Goal: Communication & Community: Answer question/provide support

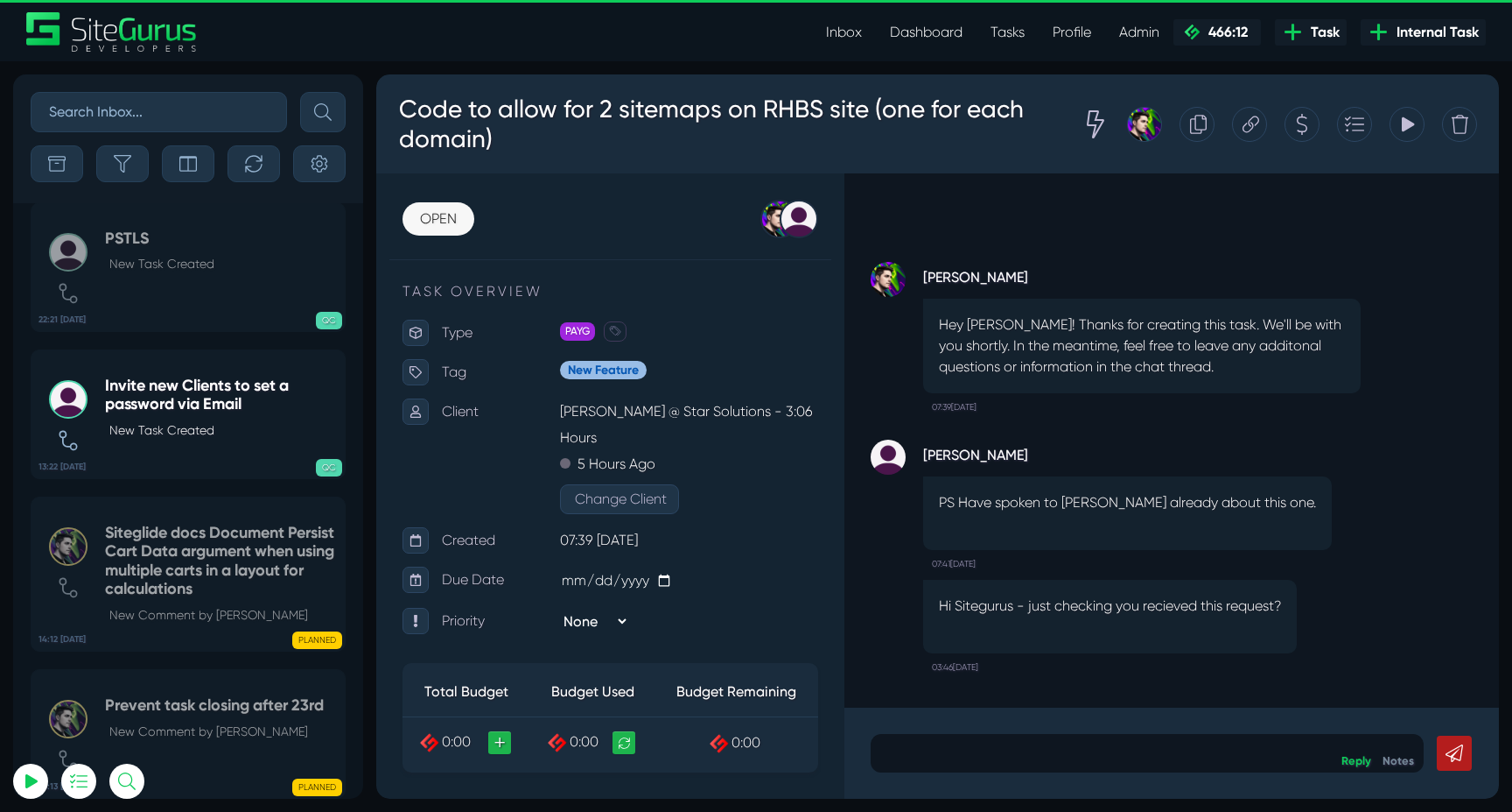
scroll to position [-70735, 0]
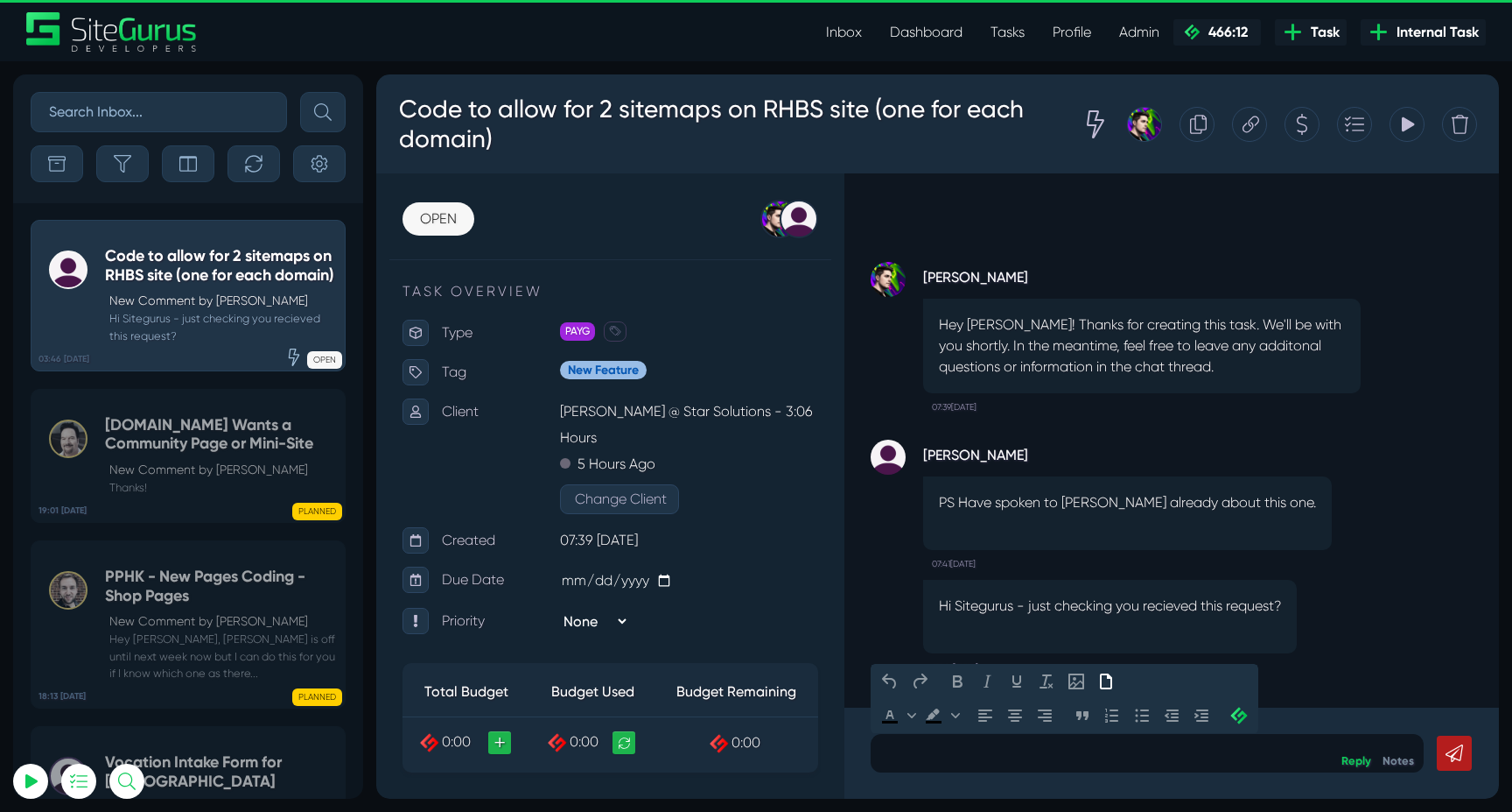
click at [1023, 746] on p at bounding box center [1148, 753] width 527 height 21
click at [1029, 746] on p at bounding box center [1148, 753] width 527 height 21
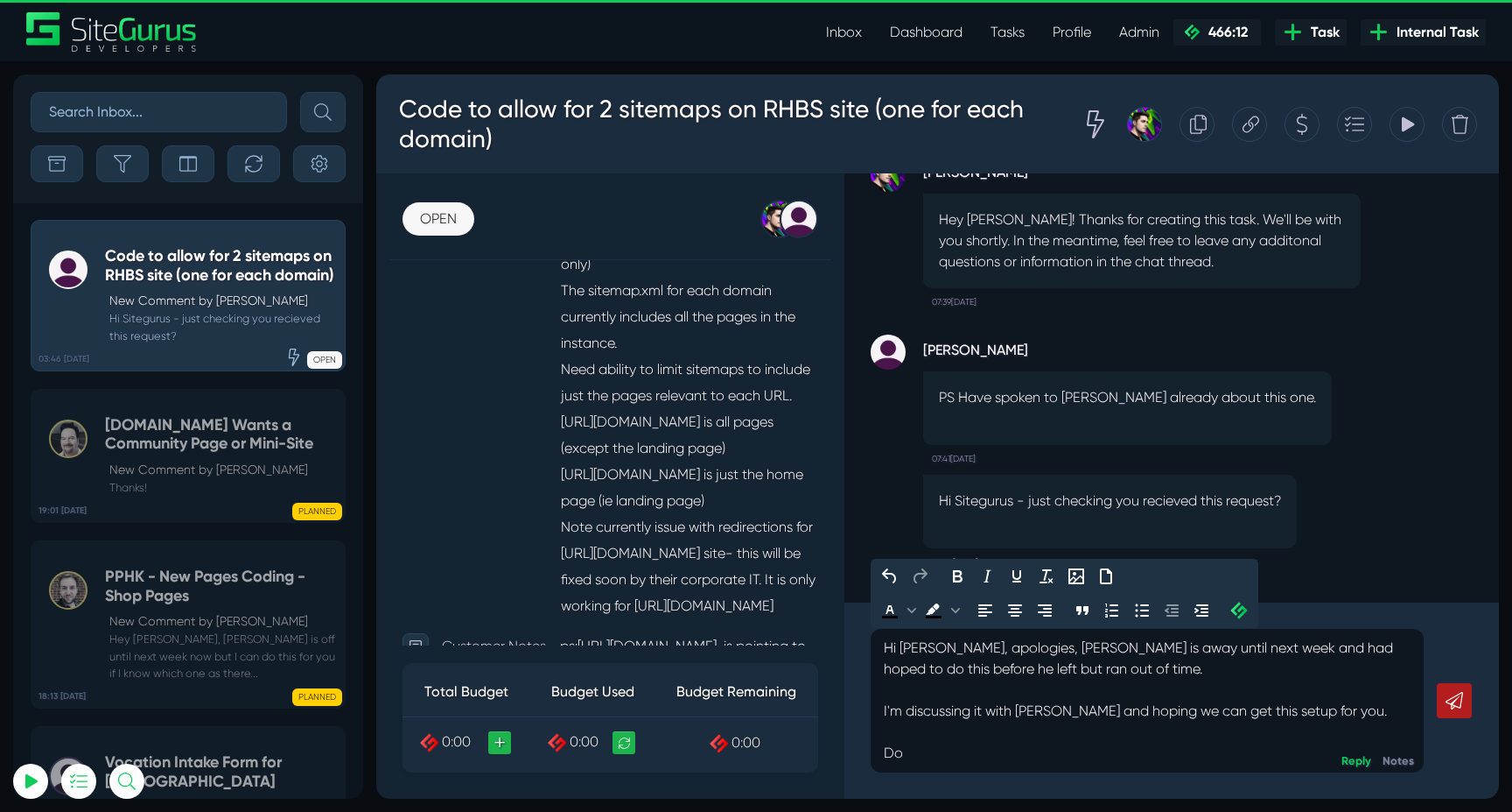
scroll to position [577, 0]
drag, startPoint x: 947, startPoint y: 749, endPoint x: 882, endPoint y: 749, distance: 65.0
click at [882, 749] on div "Hi [PERSON_NAME], apologies, [PERSON_NAME] is away until next week and had hope…" at bounding box center [1147, 701] width 553 height 143
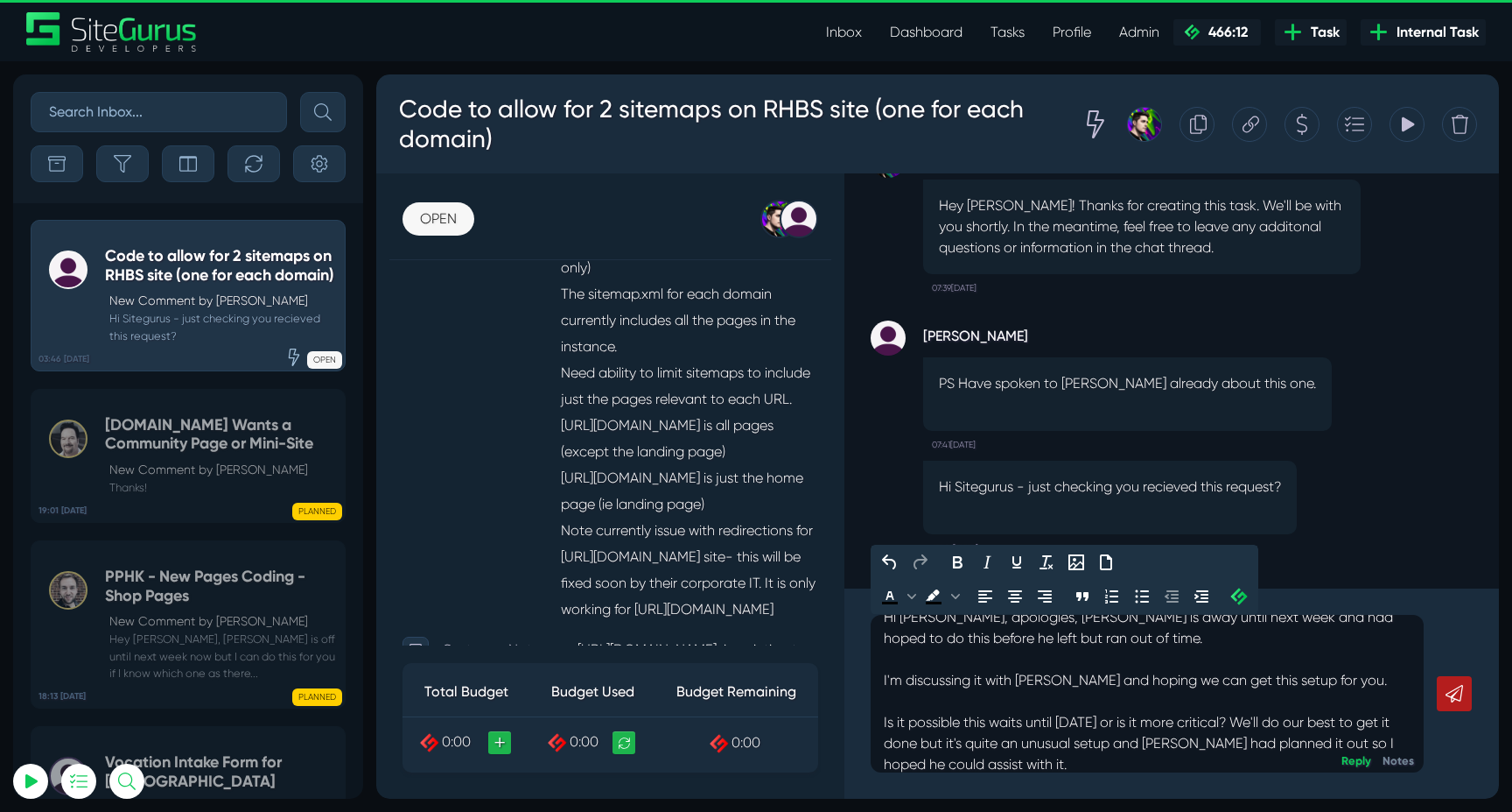
scroll to position [59, 0]
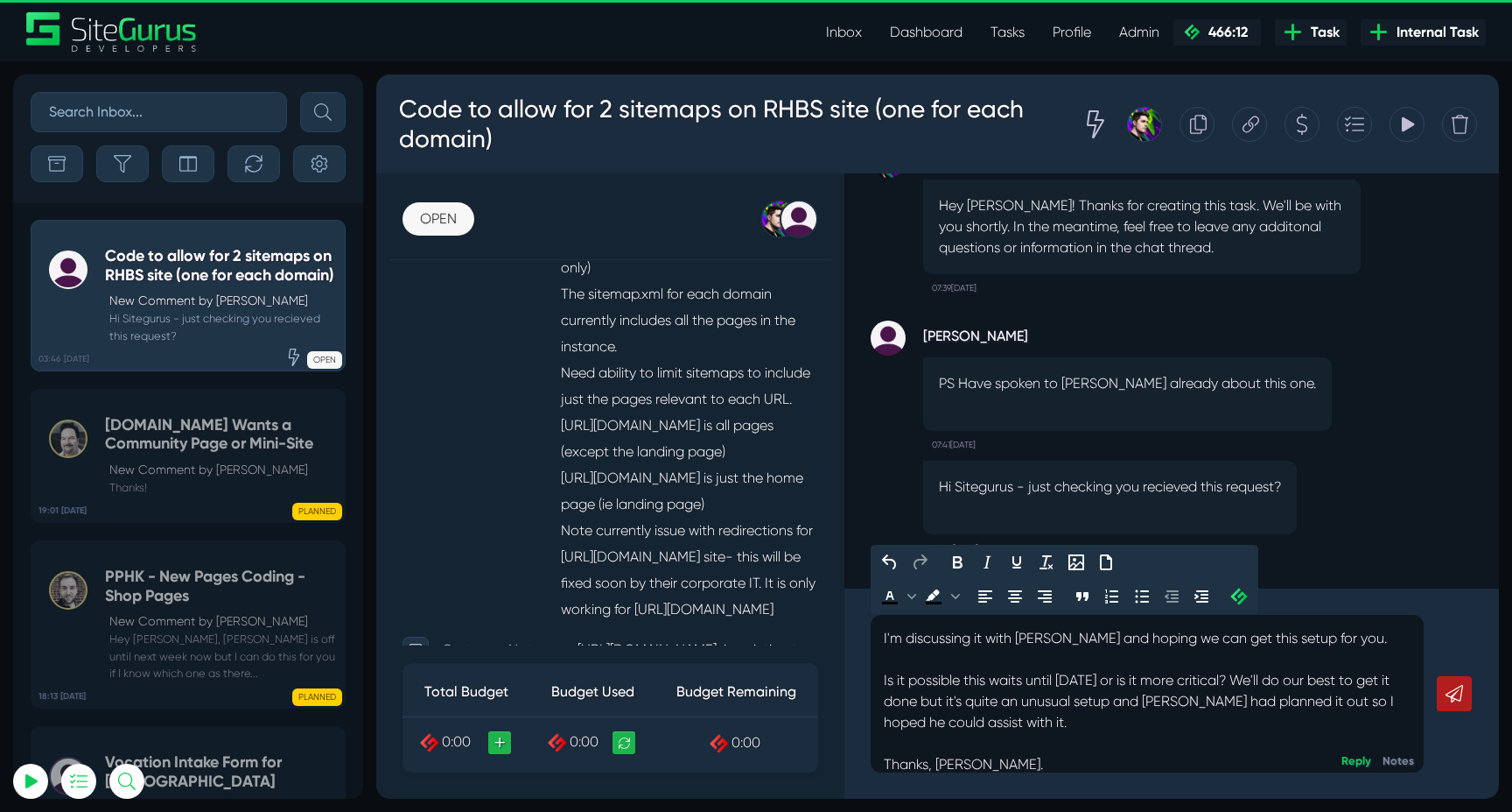
click at [1461, 697] on icon at bounding box center [1455, 694] width 17 height 17
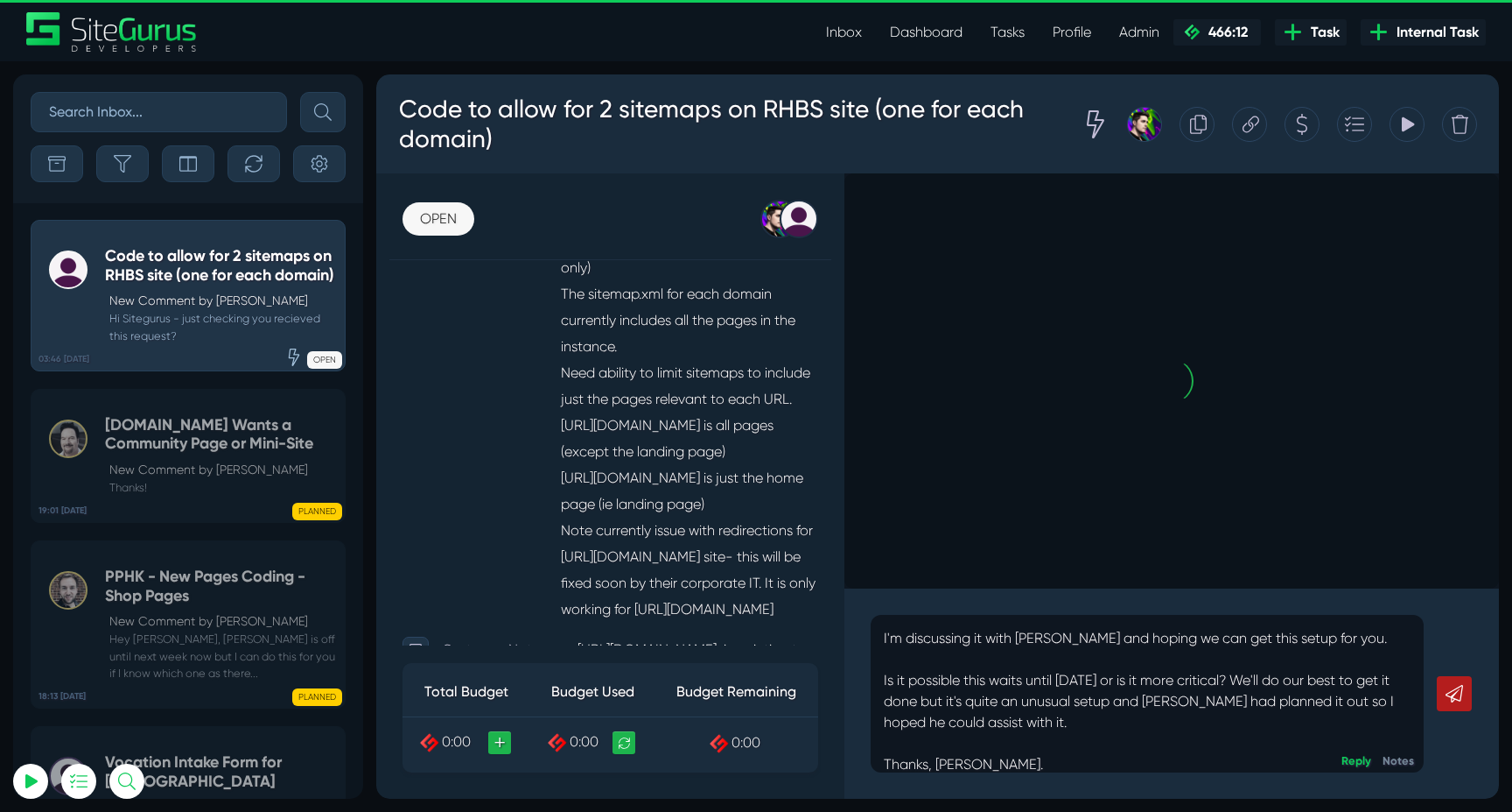
scroll to position [0, 0]
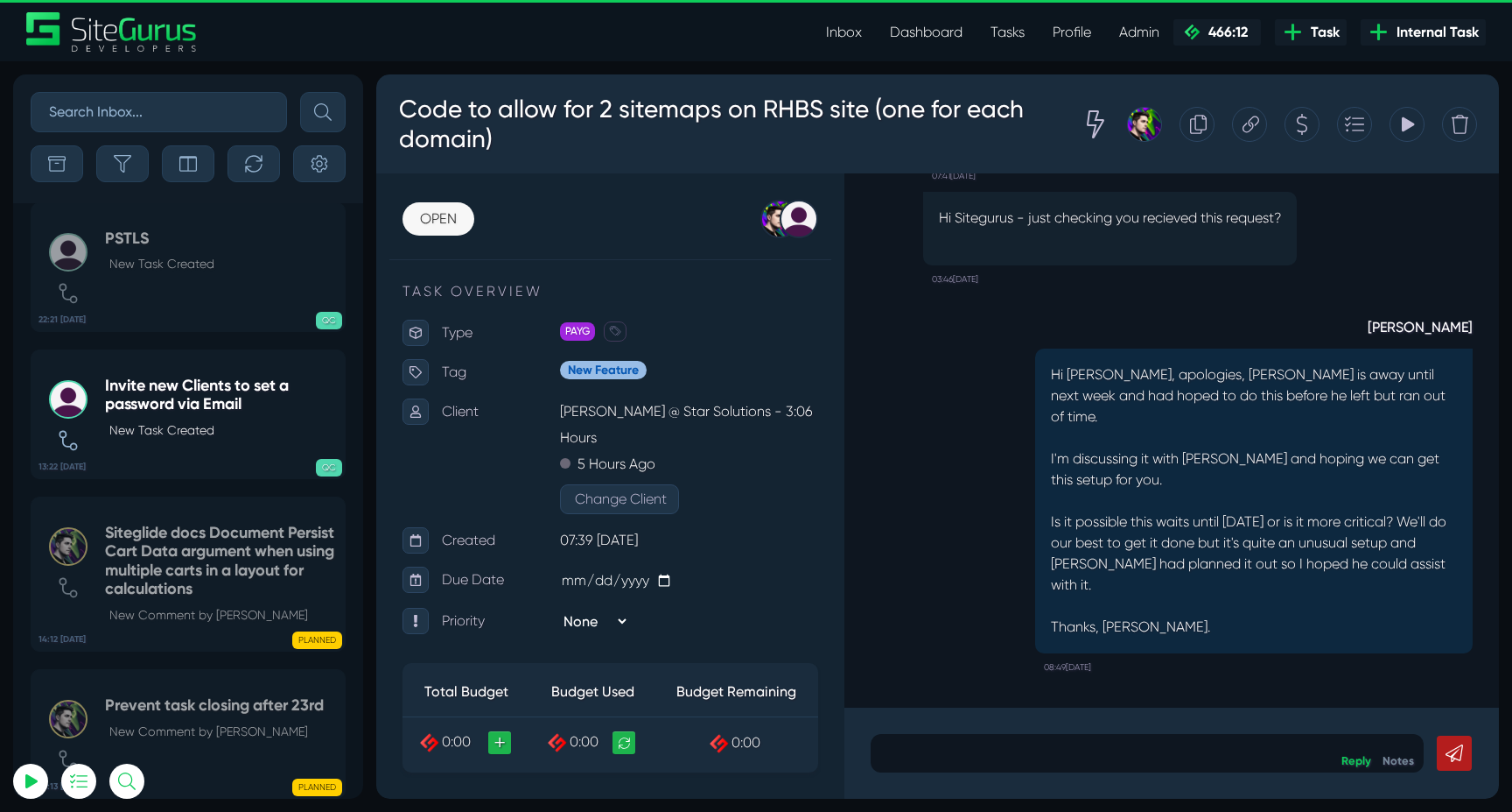
scroll to position [-70752, 0]
